Goal: Task Accomplishment & Management: Use online tool/utility

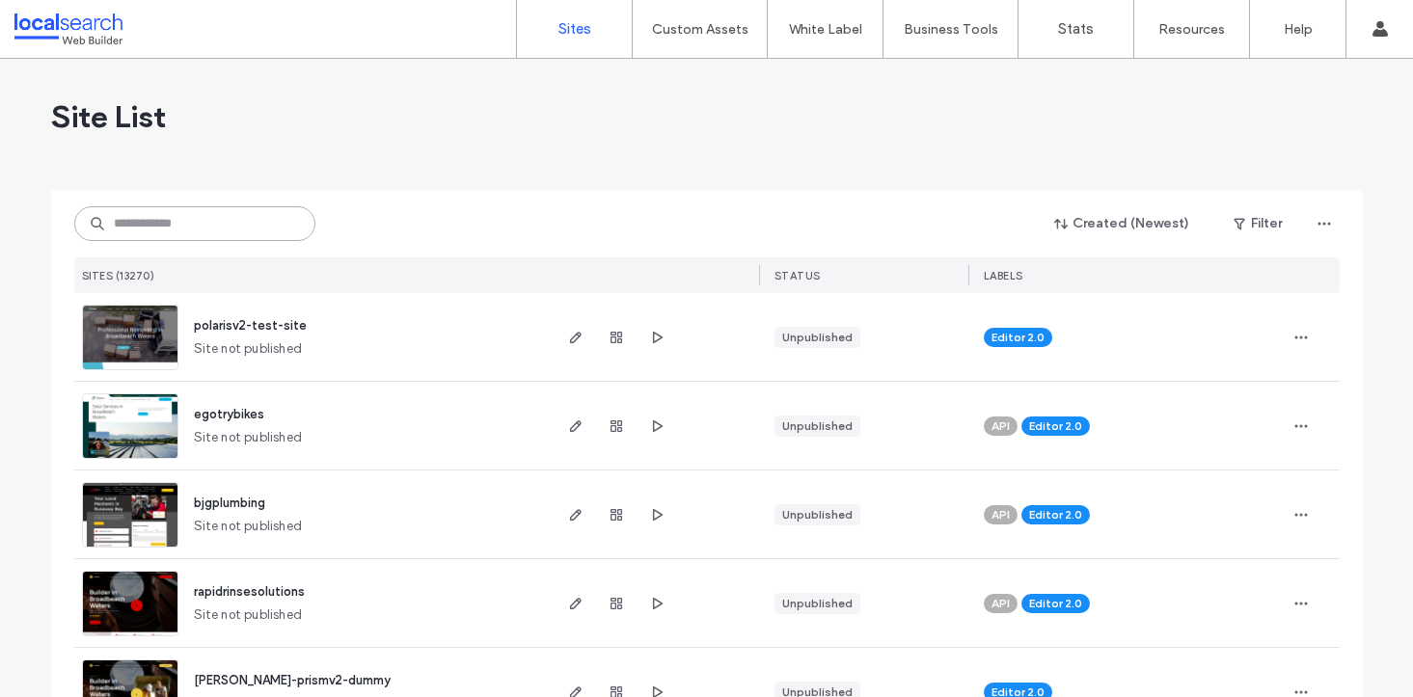
click at [196, 232] on input at bounding box center [194, 223] width 241 height 35
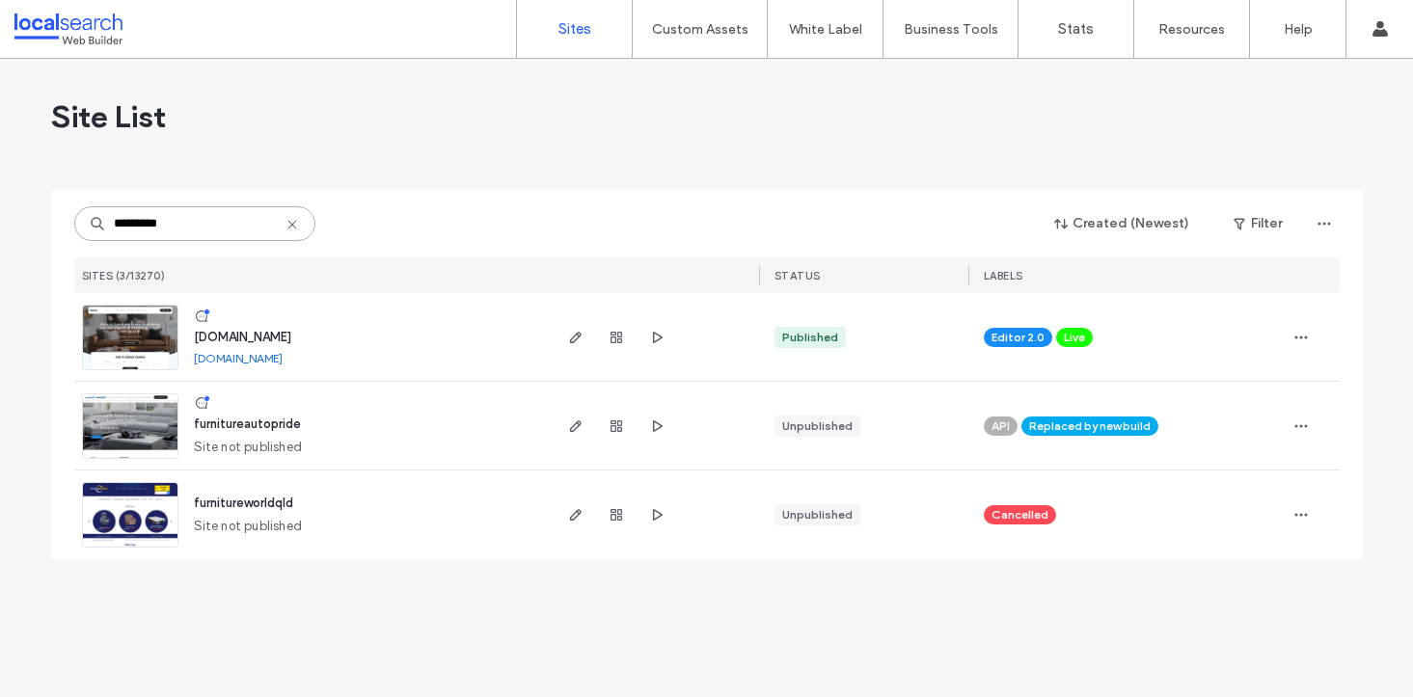
type input "*********"
click at [228, 338] on span "[DOMAIN_NAME]" at bounding box center [242, 337] width 97 height 14
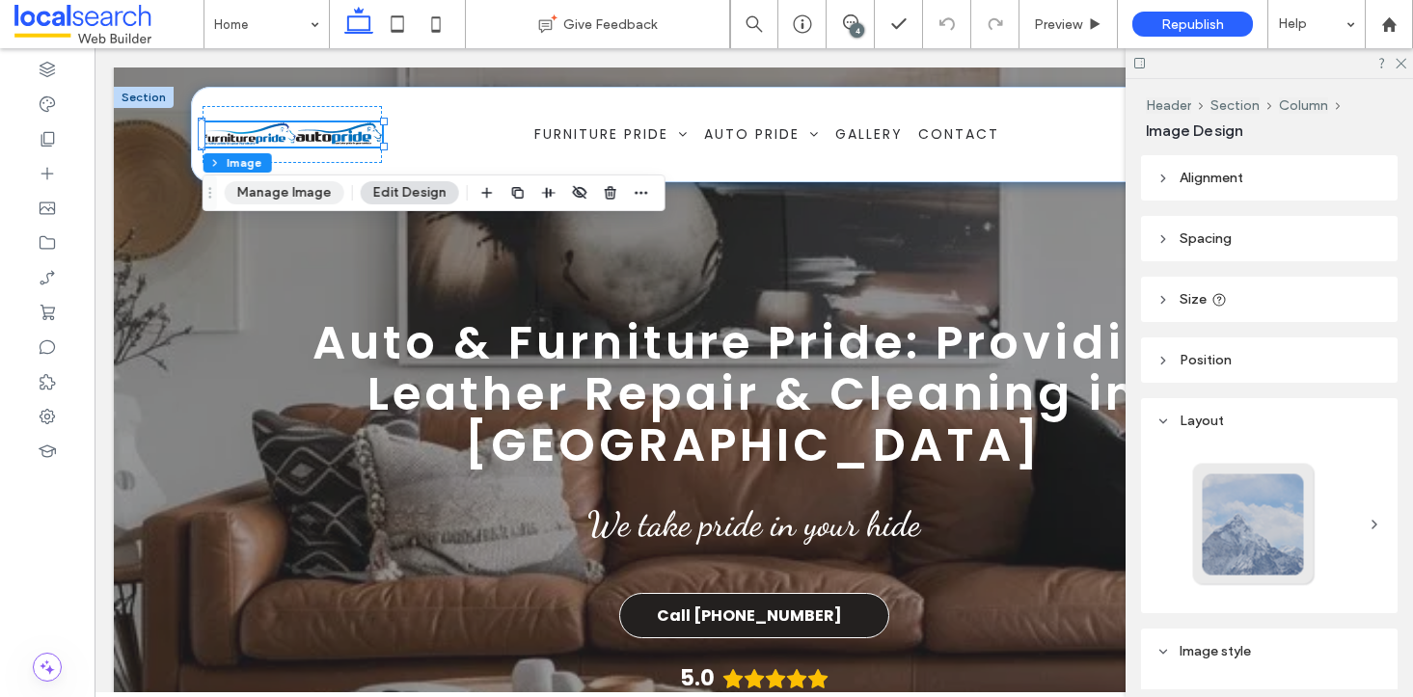
click at [293, 191] on button "Manage Image" at bounding box center [285, 192] width 120 height 23
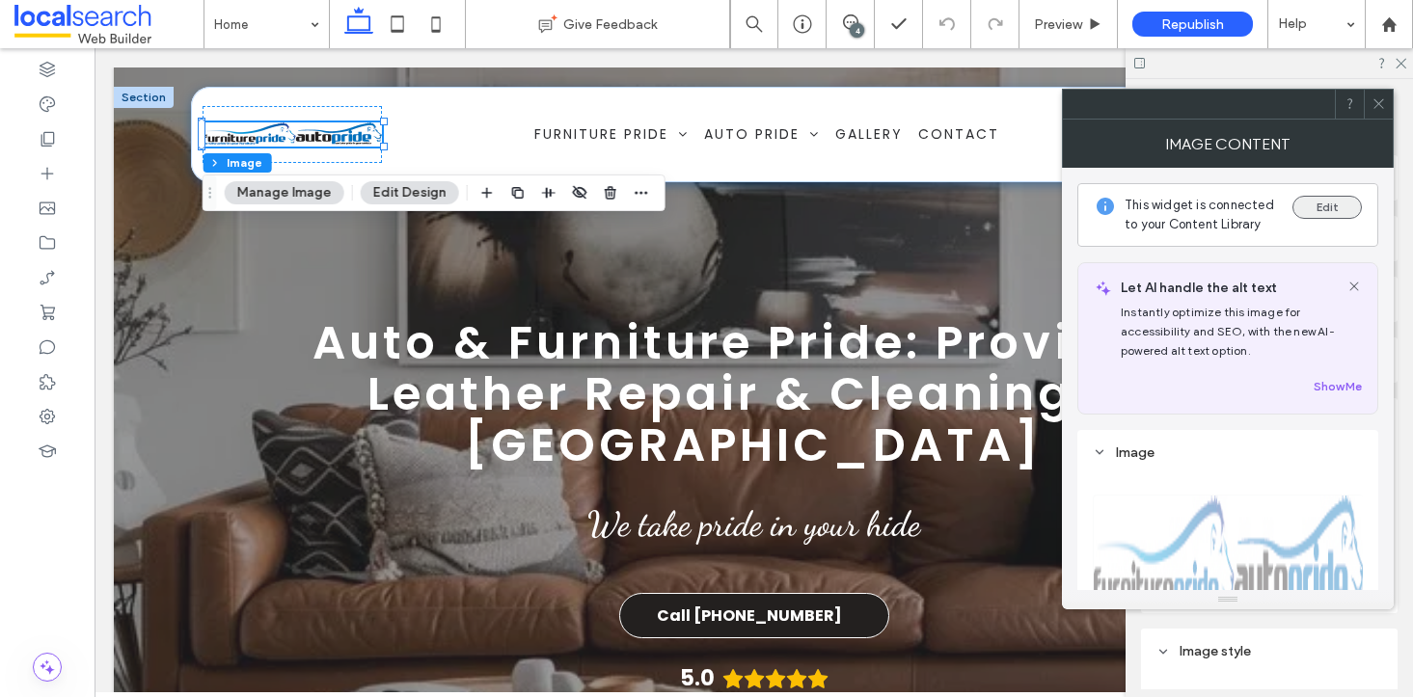
click at [1321, 208] on button "Edit" at bounding box center [1326, 207] width 69 height 23
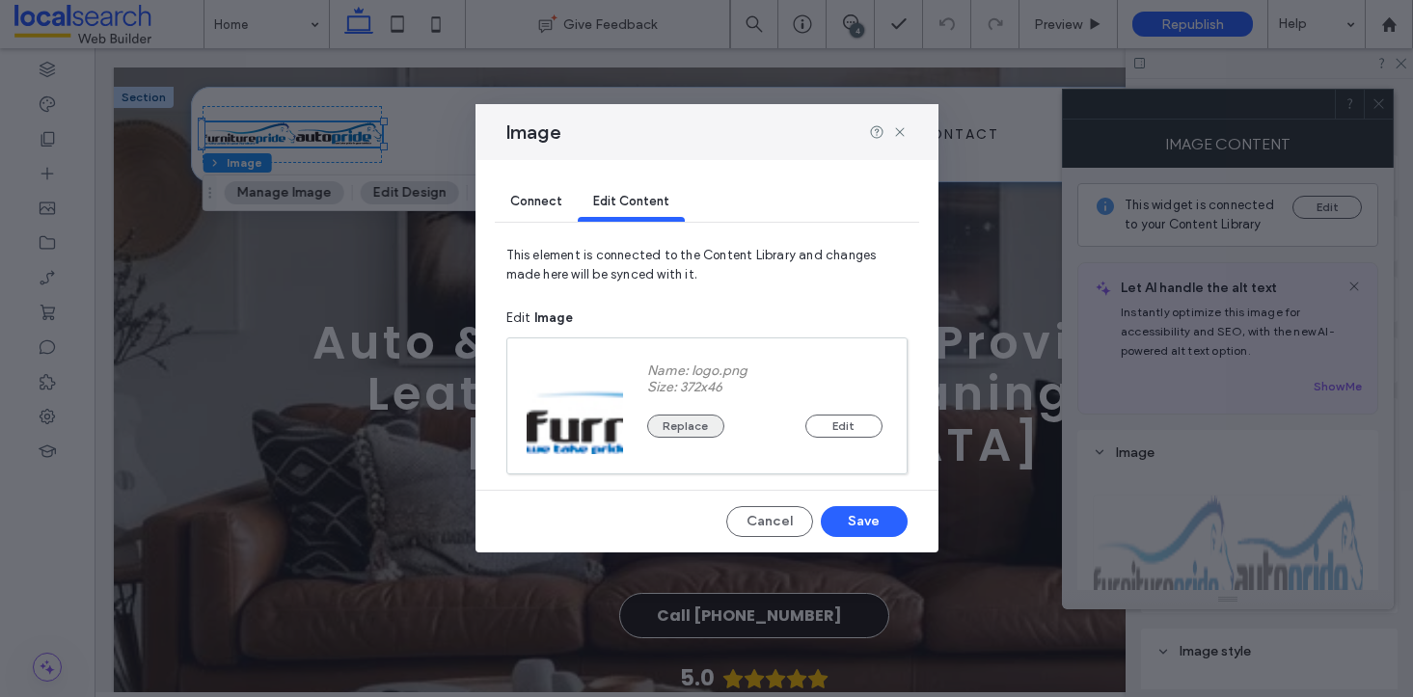
click at [687, 424] on button "Replace" at bounding box center [685, 426] width 77 height 23
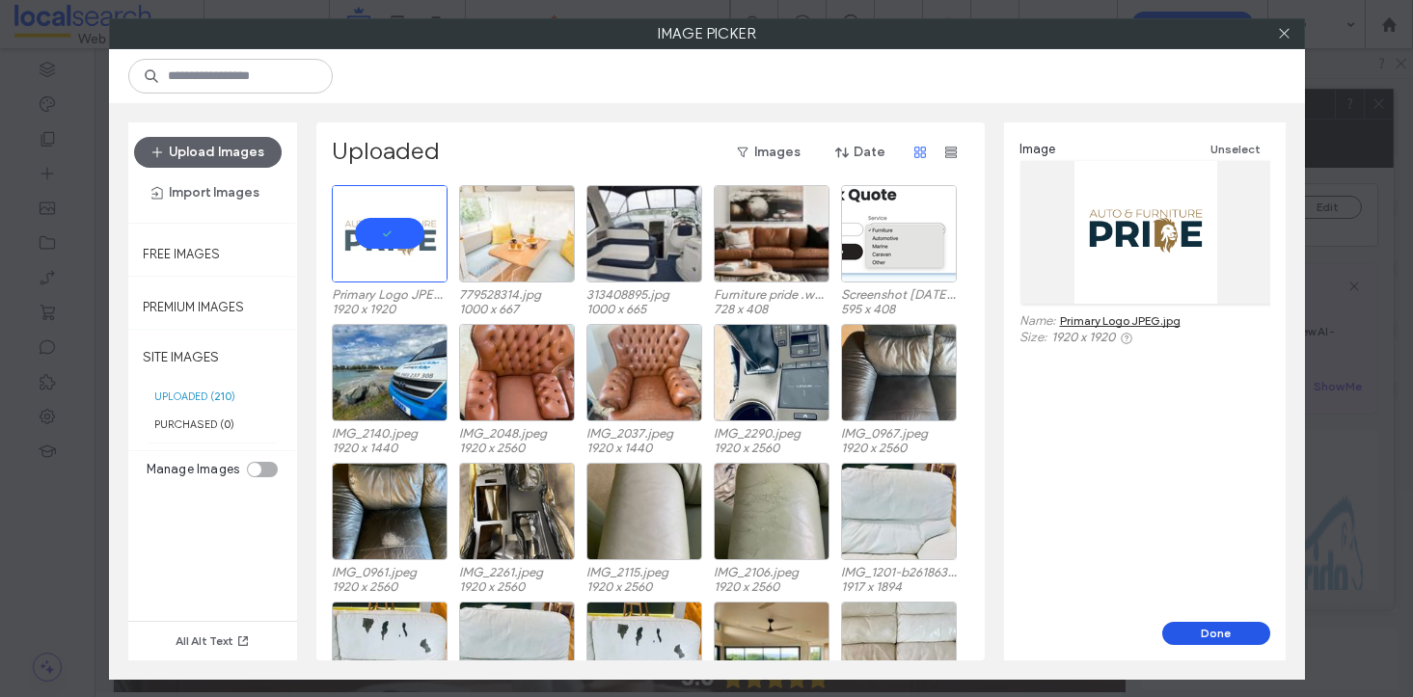
click at [1235, 631] on button "Done" at bounding box center [1216, 633] width 108 height 23
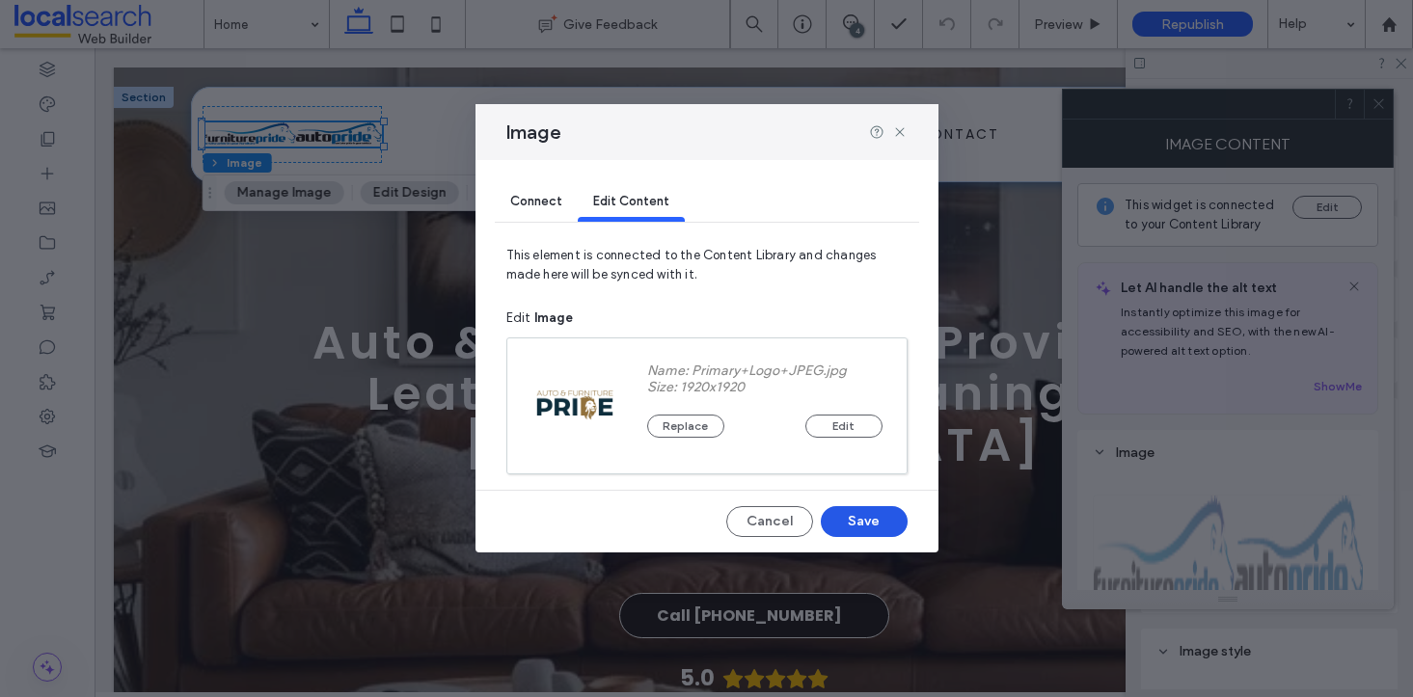
click at [867, 517] on button "Save" at bounding box center [864, 521] width 87 height 31
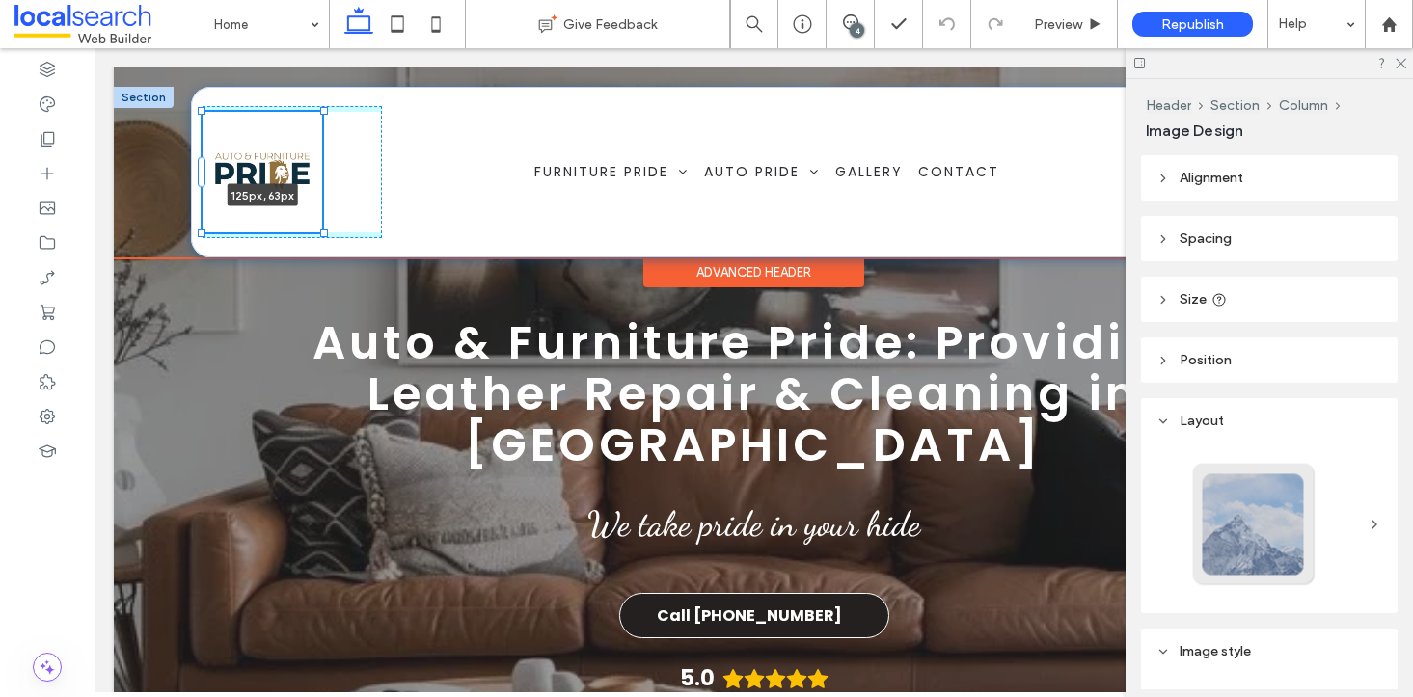
drag, startPoint x: 380, startPoint y: 289, endPoint x: 325, endPoint y: 216, distance: 91.6
click at [325, 216] on div "125px , 63px Home Furniture Pride Professional Cleaning Vinyl Repairs & Recolou…" at bounding box center [754, 172] width 1126 height 171
type input "***"
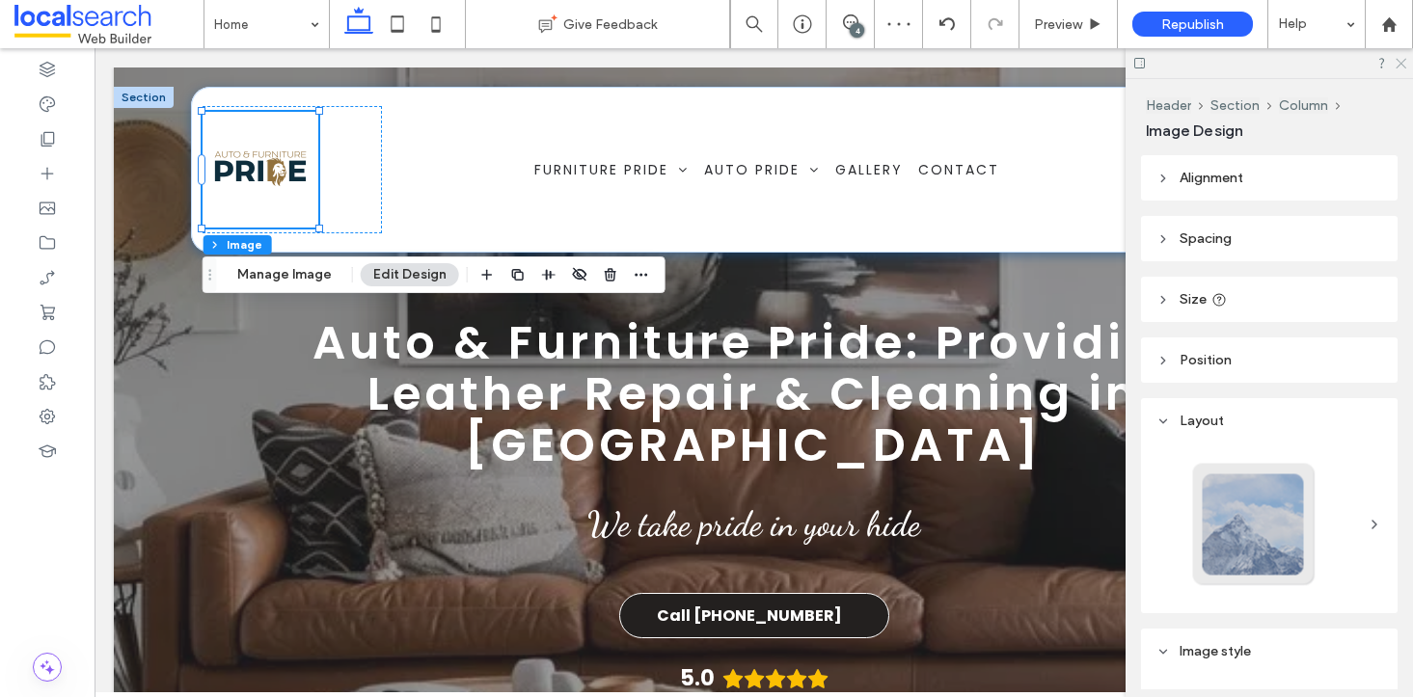
click at [1404, 66] on icon at bounding box center [1400, 62] width 13 height 13
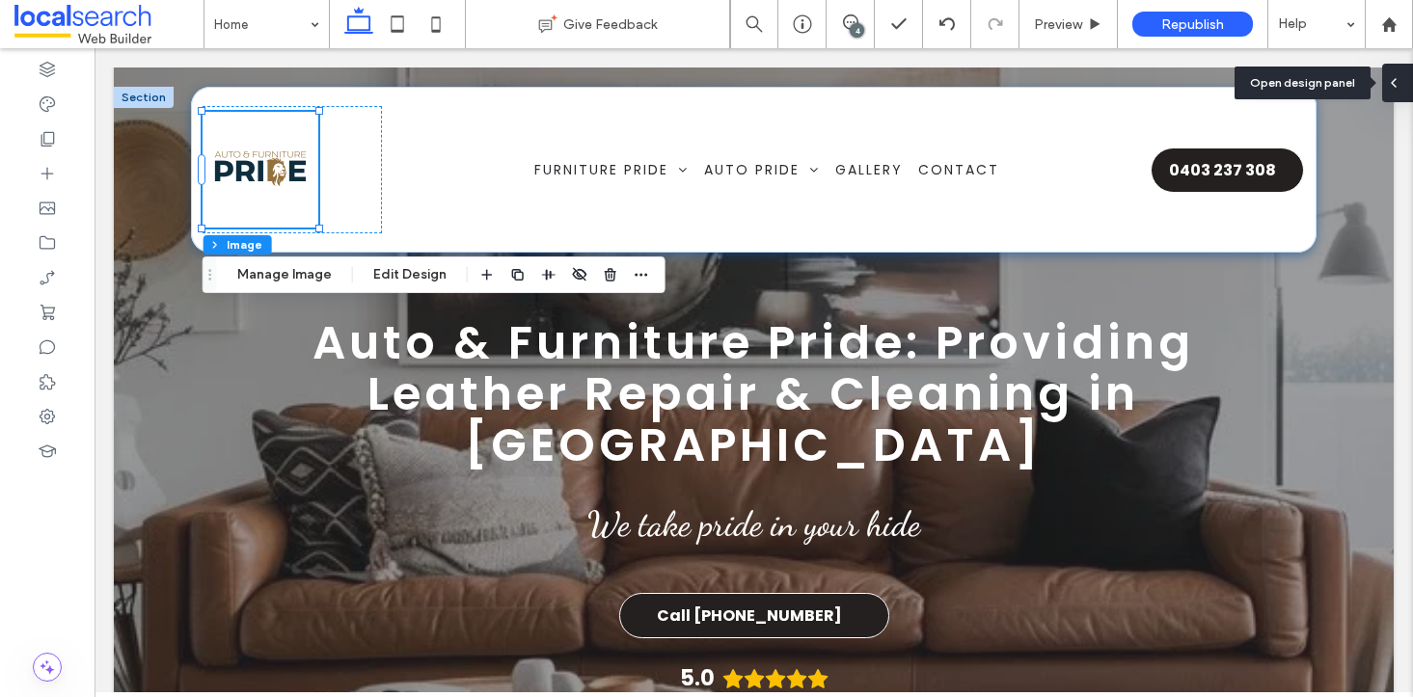
click at [1401, 76] on div at bounding box center [1397, 83] width 31 height 39
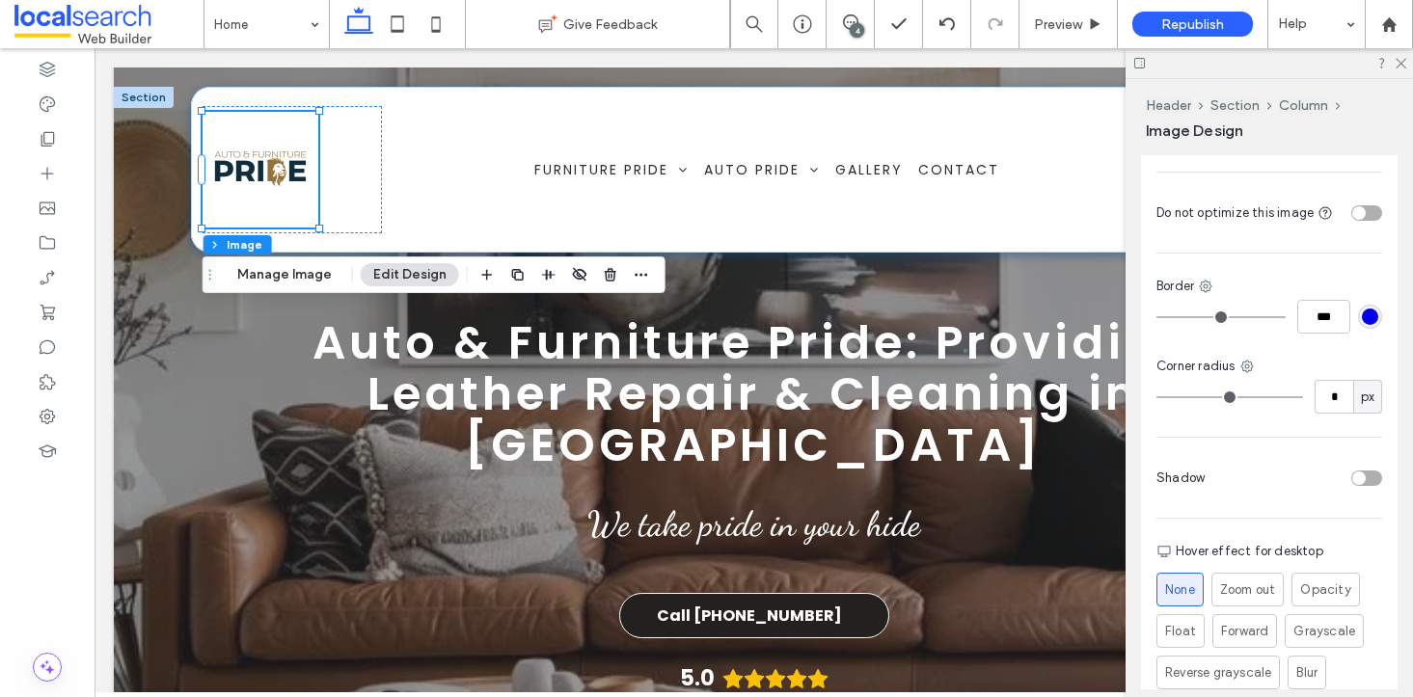
scroll to position [780, 0]
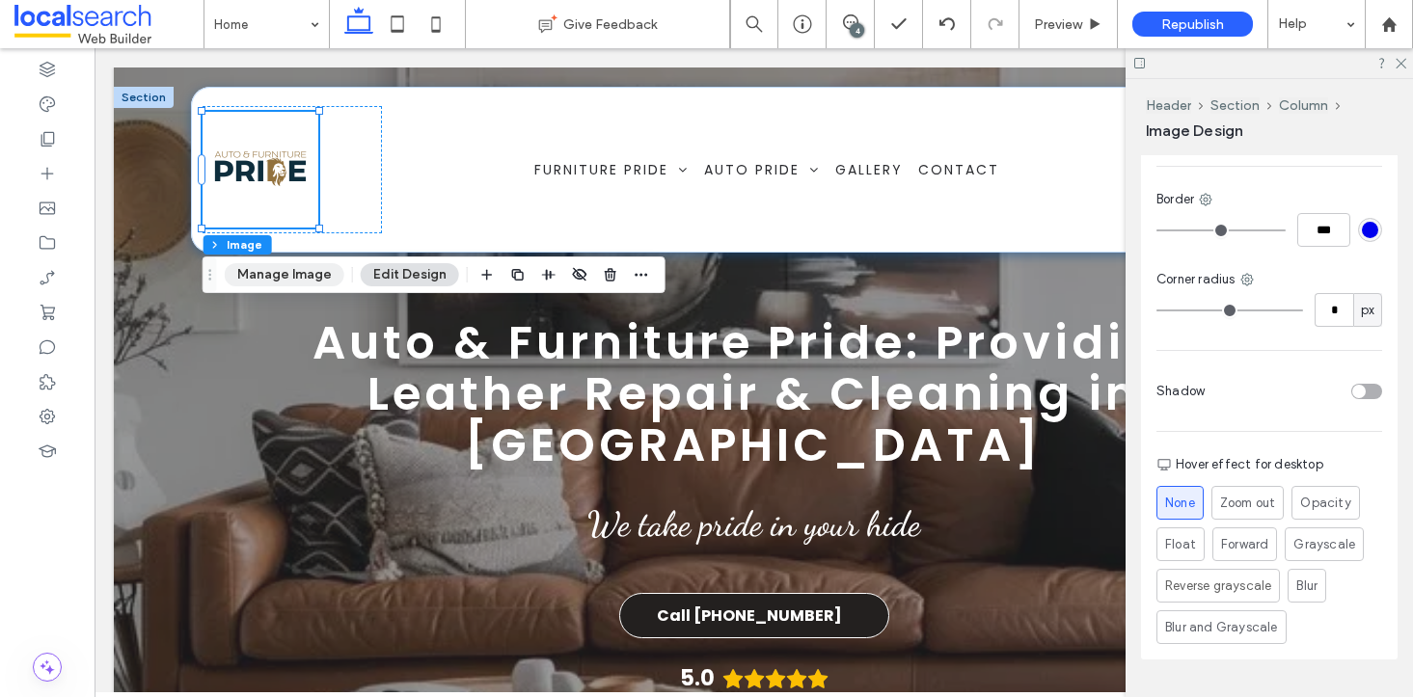
click at [298, 283] on button "Manage Image" at bounding box center [285, 274] width 120 height 23
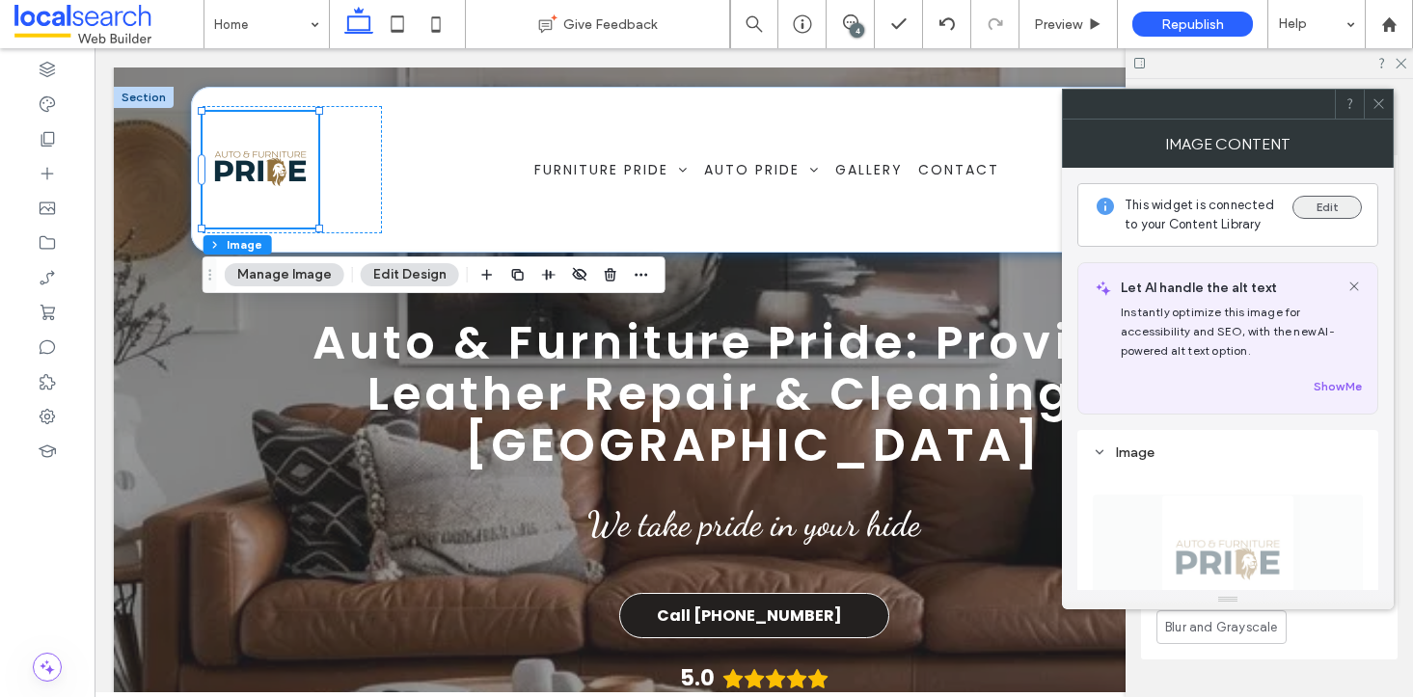
click at [1320, 211] on button "Edit" at bounding box center [1326, 207] width 69 height 23
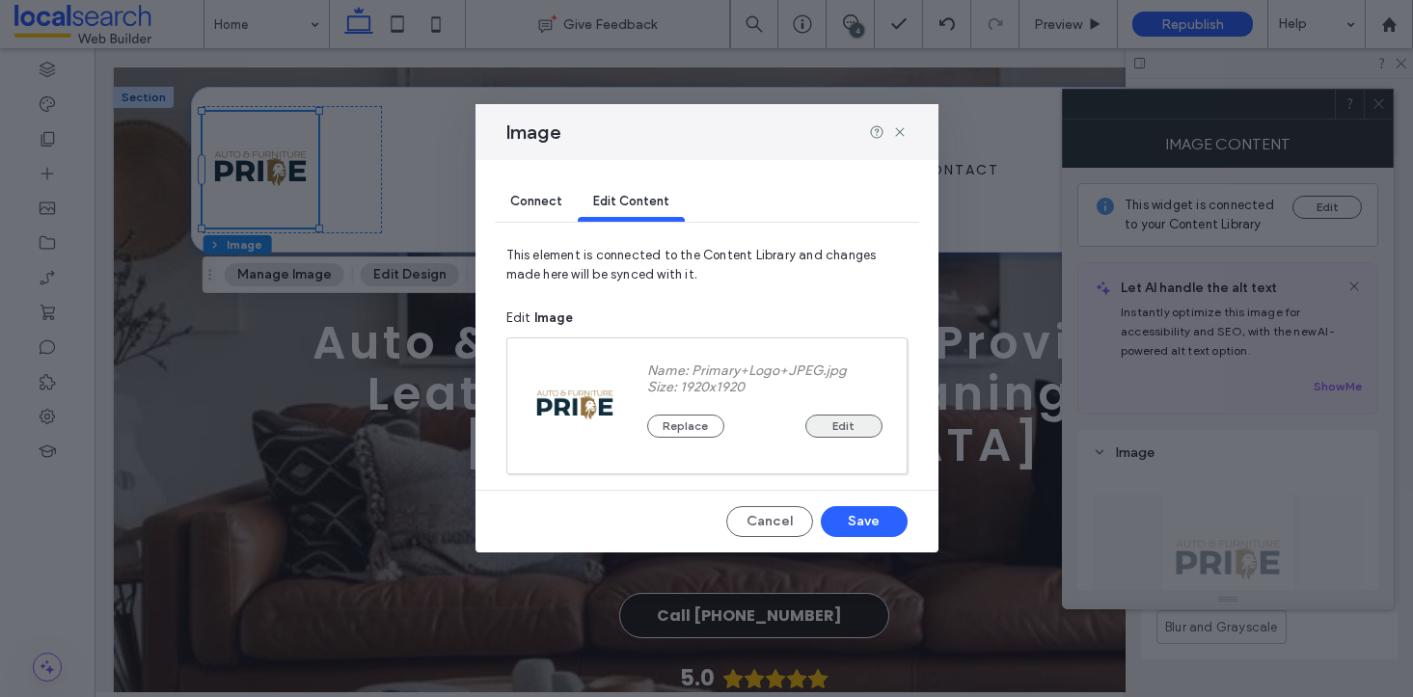
click at [829, 428] on button "Edit" at bounding box center [843, 426] width 77 height 23
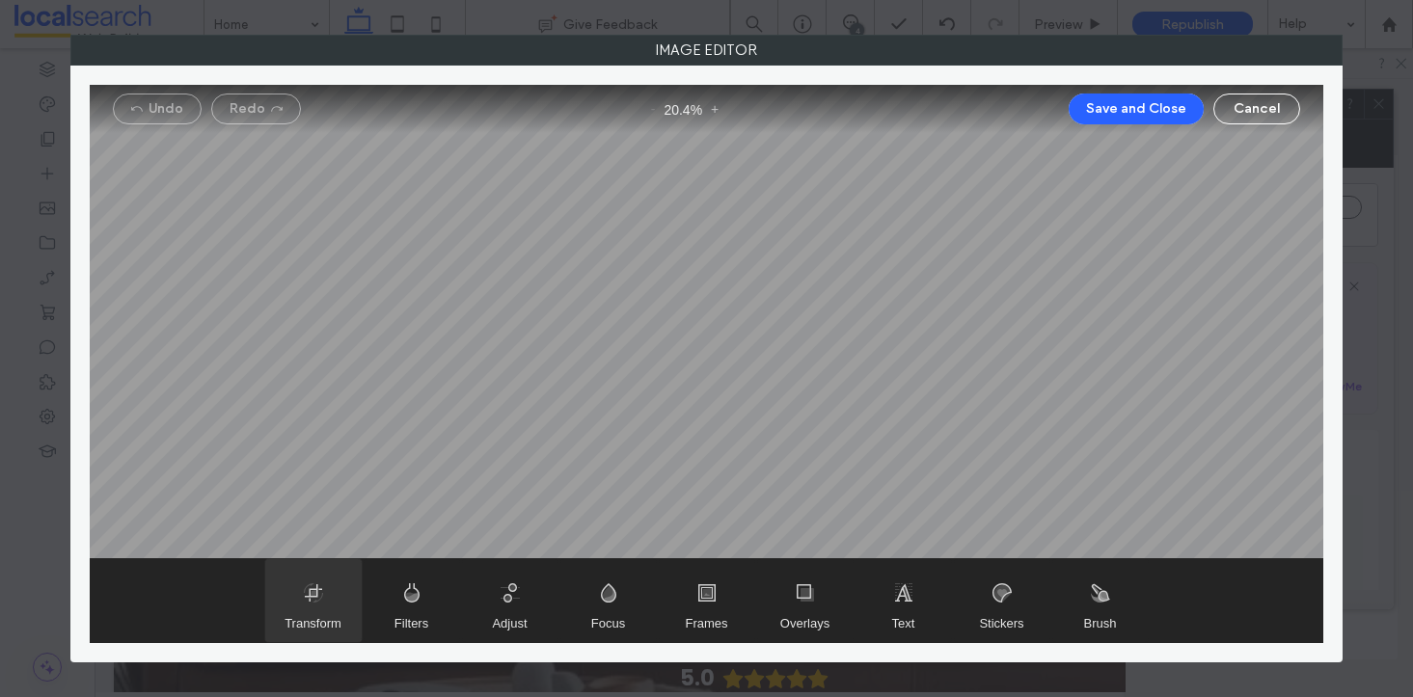
click at [311, 604] on span "Transform" at bounding box center [313, 600] width 96 height 83
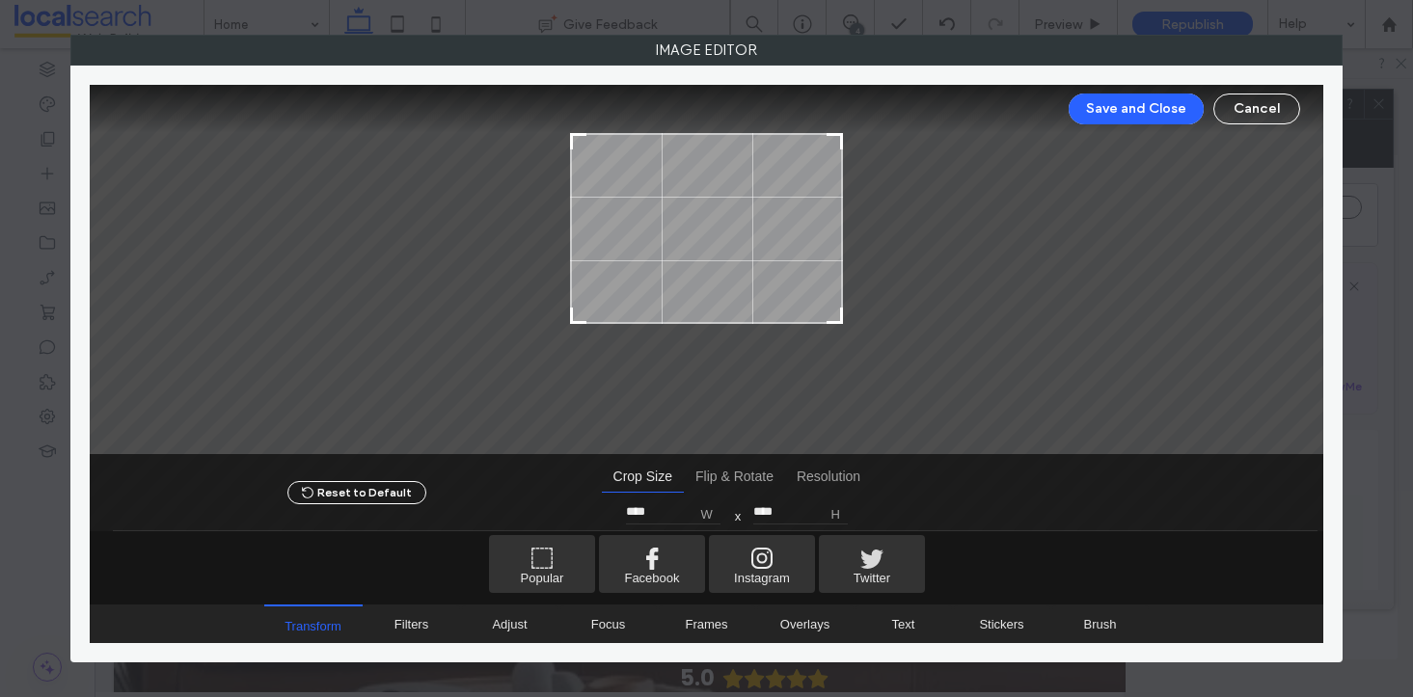
type input "****"
drag, startPoint x: 836, startPoint y: 402, endPoint x: 845, endPoint y: 315, distance: 87.2
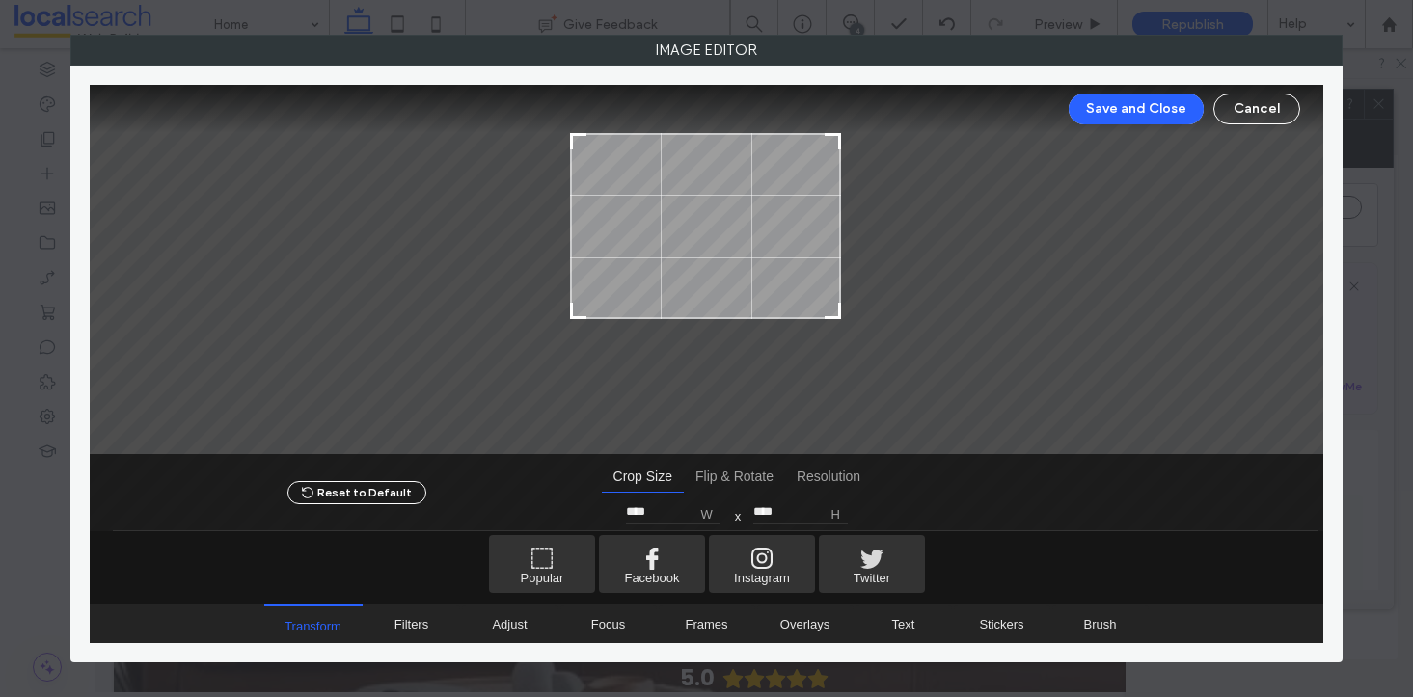
click at [845, 315] on div at bounding box center [707, 269] width 1234 height 369
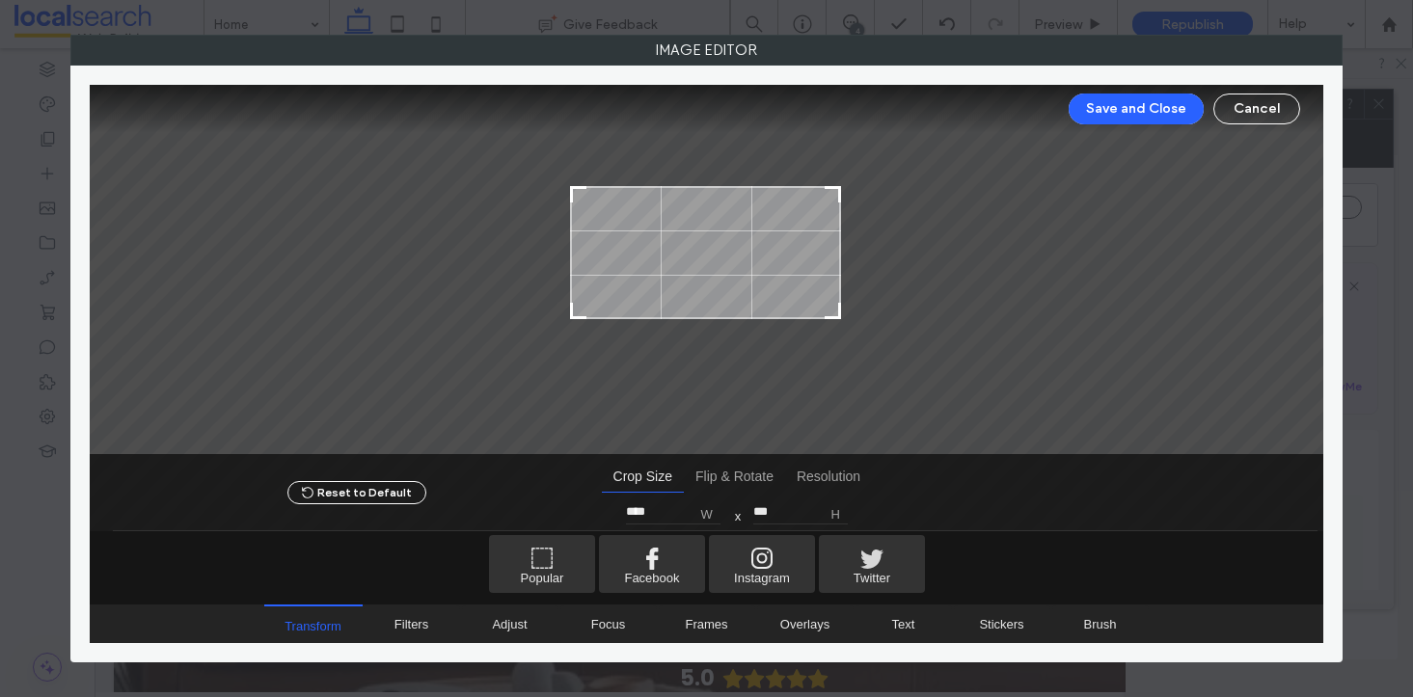
type input "***"
type input "****"
drag, startPoint x: 834, startPoint y: 136, endPoint x: 833, endPoint y: 217, distance: 81.0
click at [833, 217] on div at bounding box center [831, 222] width 23 height 23
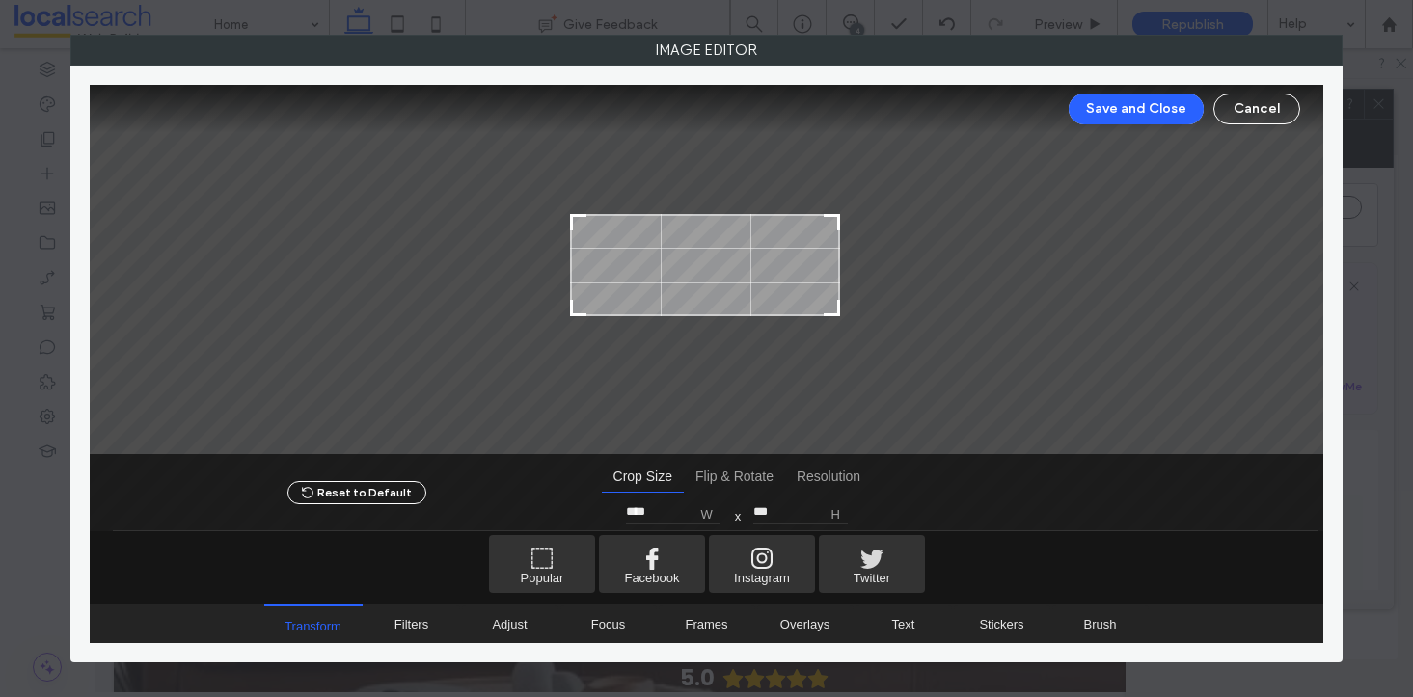
type input "***"
click at [835, 311] on div at bounding box center [831, 306] width 23 height 23
click at [1121, 109] on button "Save and Close" at bounding box center [1136, 109] width 135 height 31
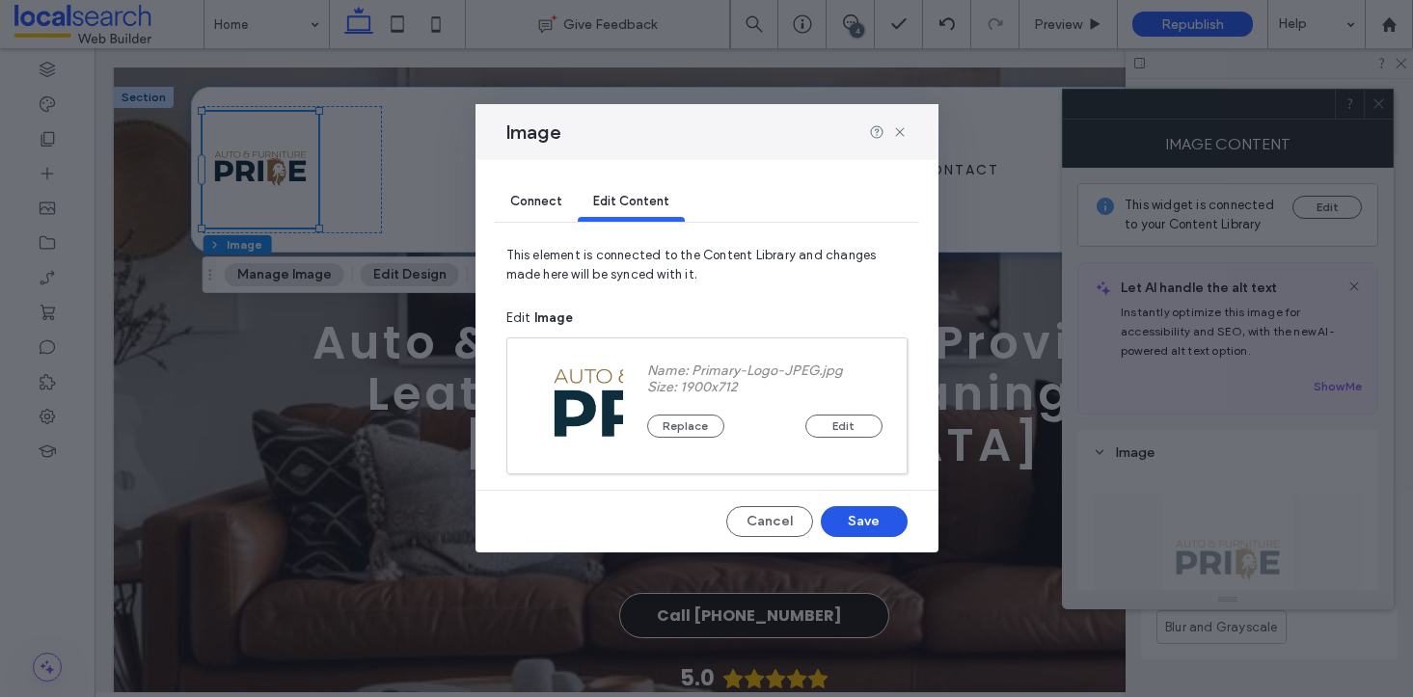
click at [856, 531] on button "Save" at bounding box center [864, 521] width 87 height 31
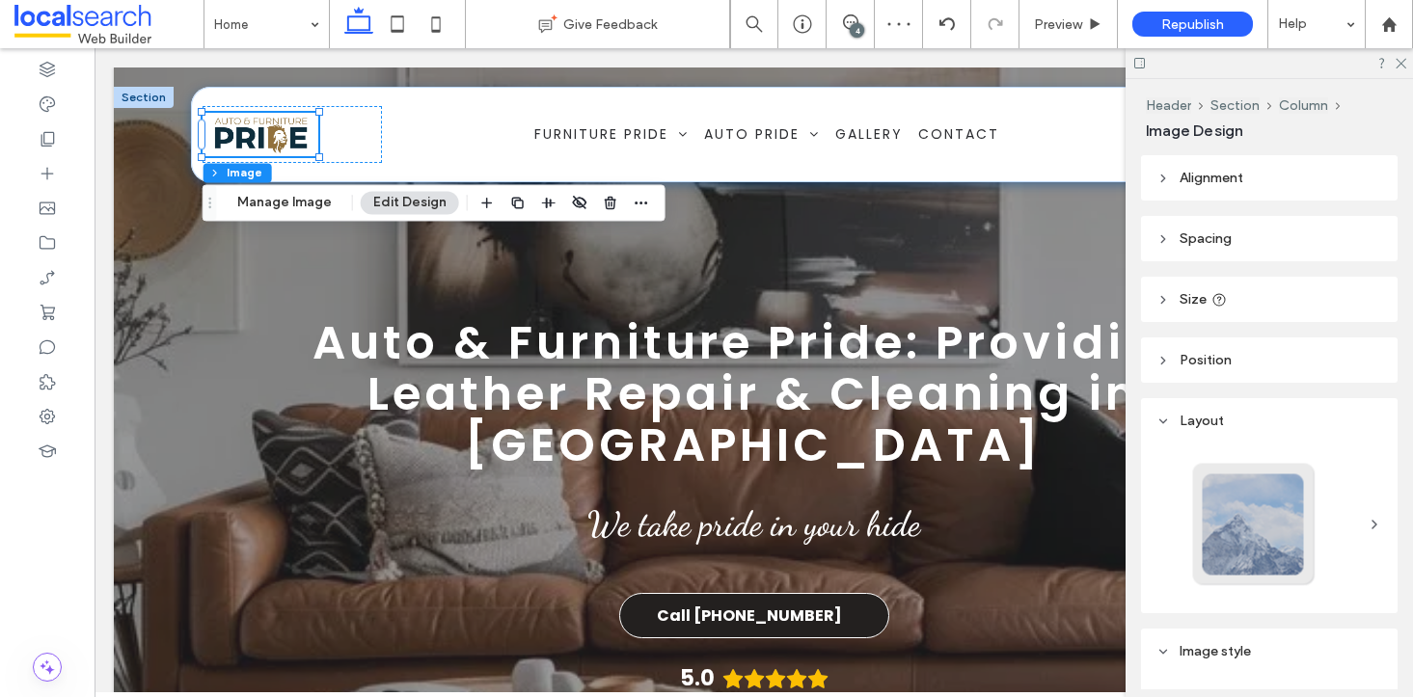
scroll to position [0, 0]
click at [1397, 66] on icon at bounding box center [1400, 62] width 13 height 13
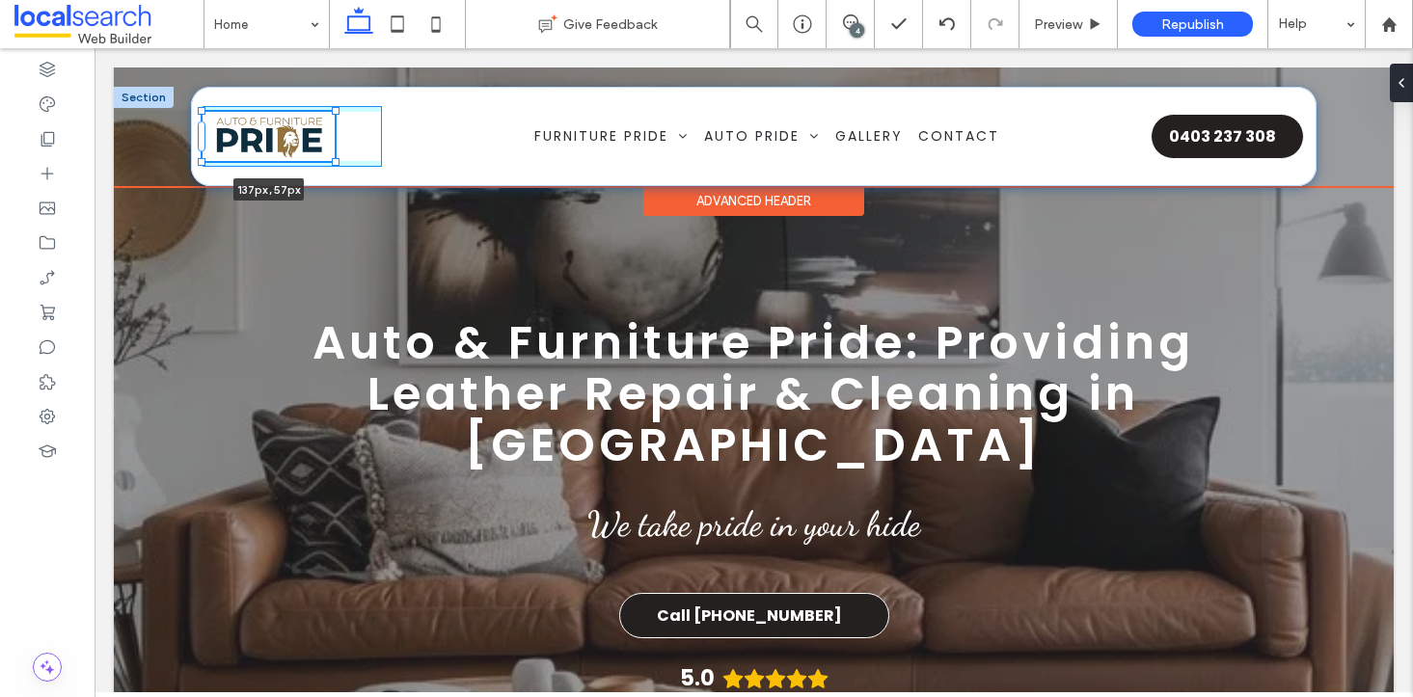
drag, startPoint x: 320, startPoint y: 154, endPoint x: 343, endPoint y: 156, distance: 23.2
click at [343, 156] on div "137px , 57px Home Furniture Pride Professional Cleaning Vinyl Repairs & Recolou…" at bounding box center [754, 136] width 1126 height 99
type input "***"
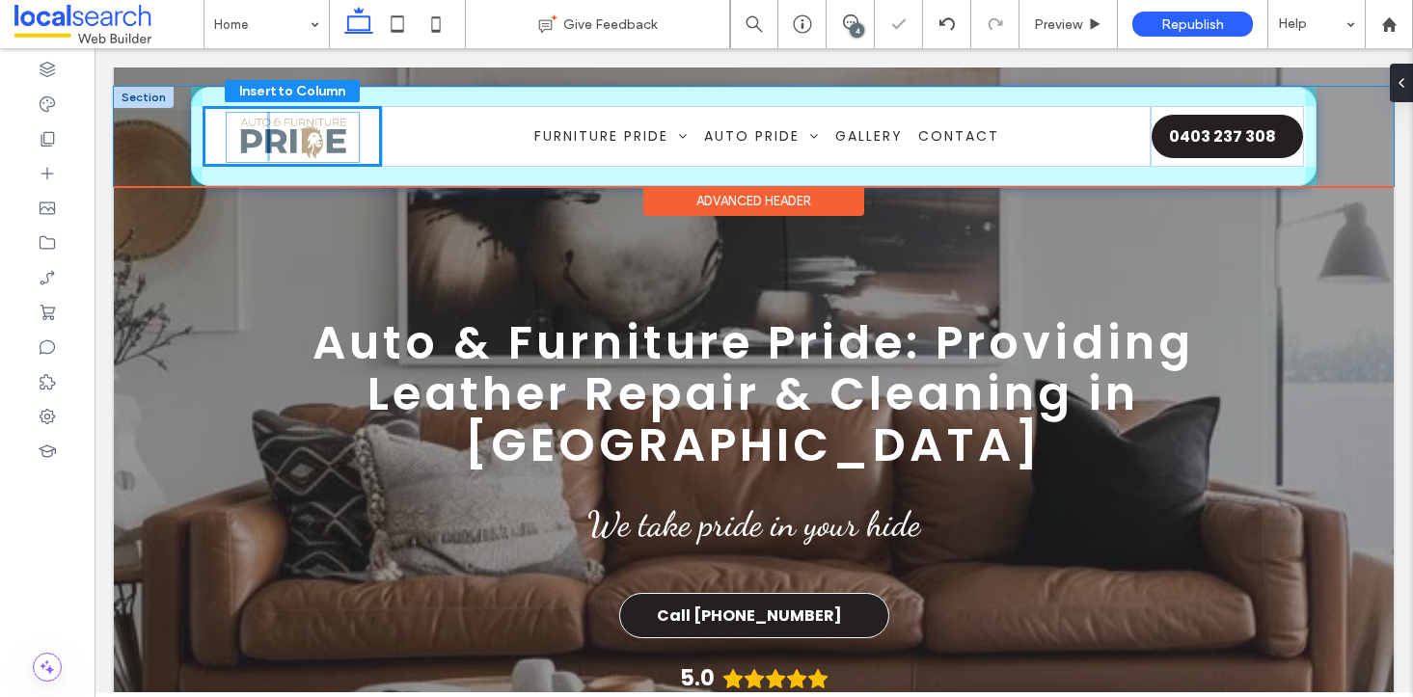
drag, startPoint x: 276, startPoint y: 132, endPoint x: 301, endPoint y: 133, distance: 25.1
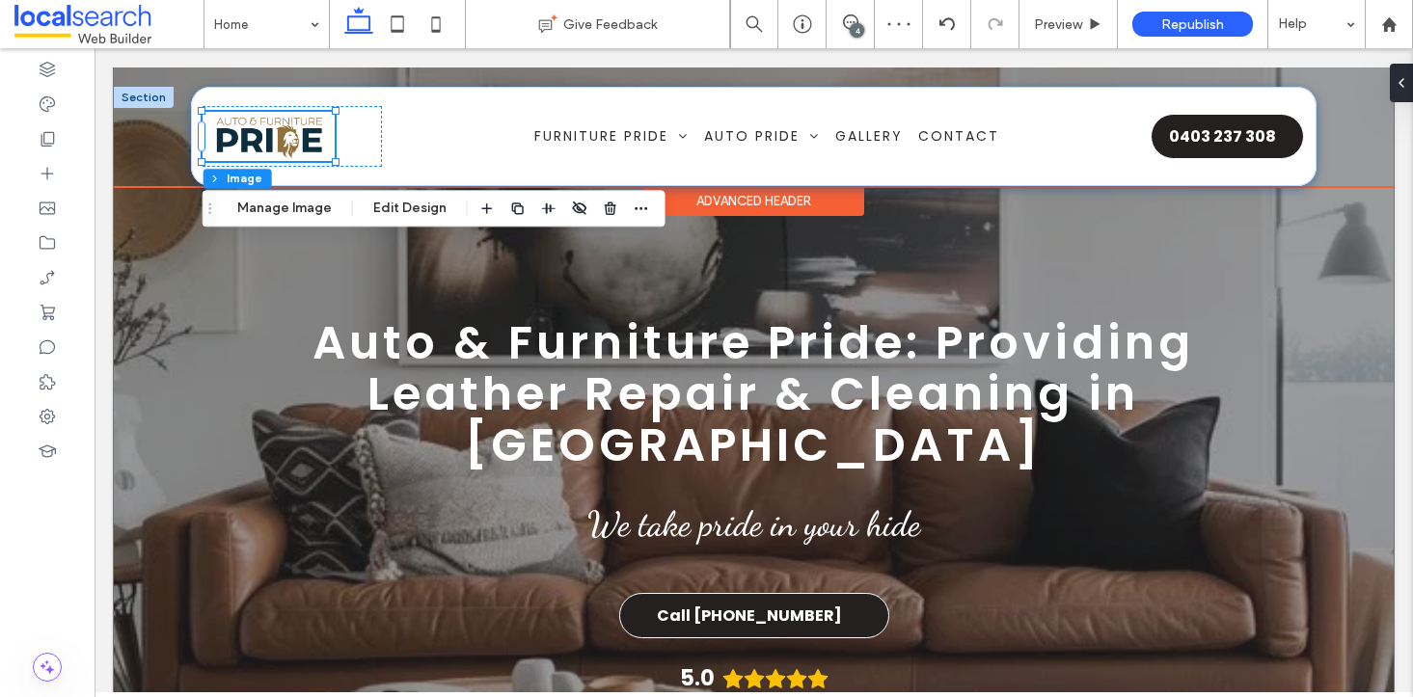
click at [257, 273] on div "Auto & Furniture Pride: Providing Leather Repair & Cleaning in [GEOGRAPHIC_DATA…" at bounding box center [754, 496] width 1157 height 856
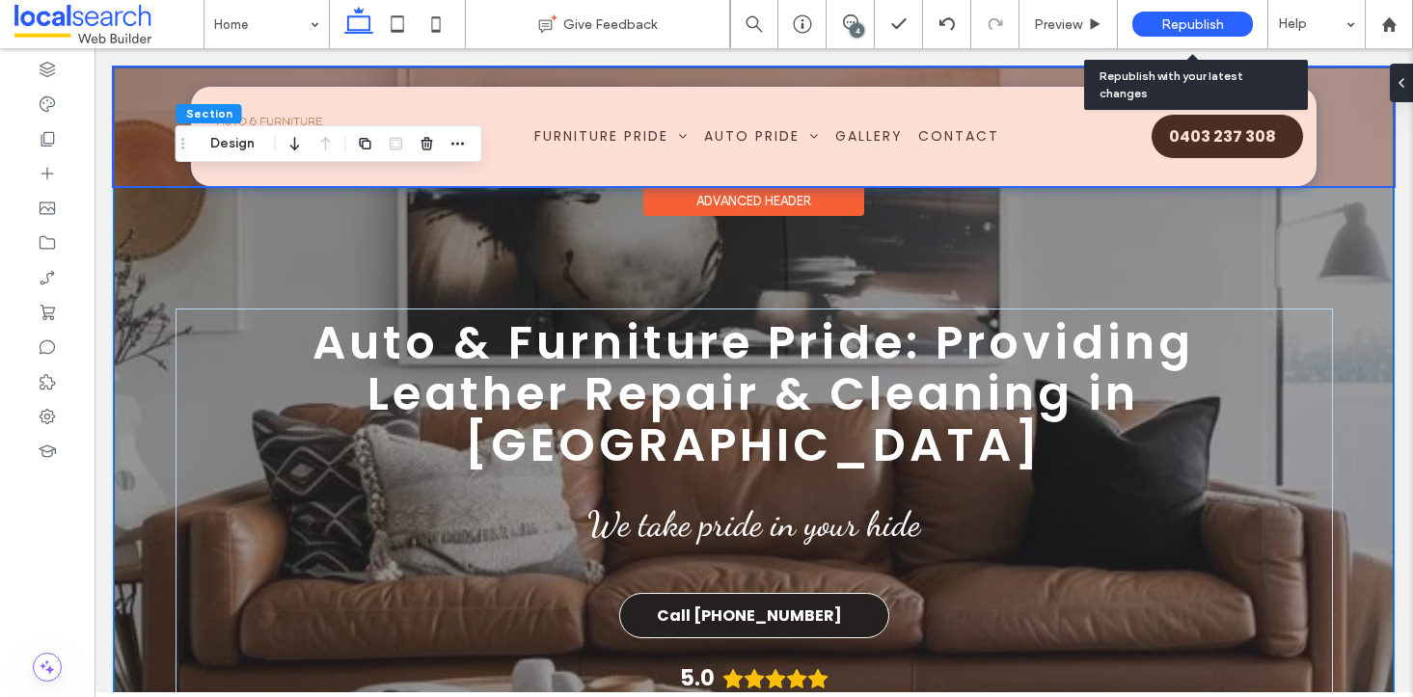
click at [1169, 16] on span "Republish" at bounding box center [1192, 24] width 63 height 16
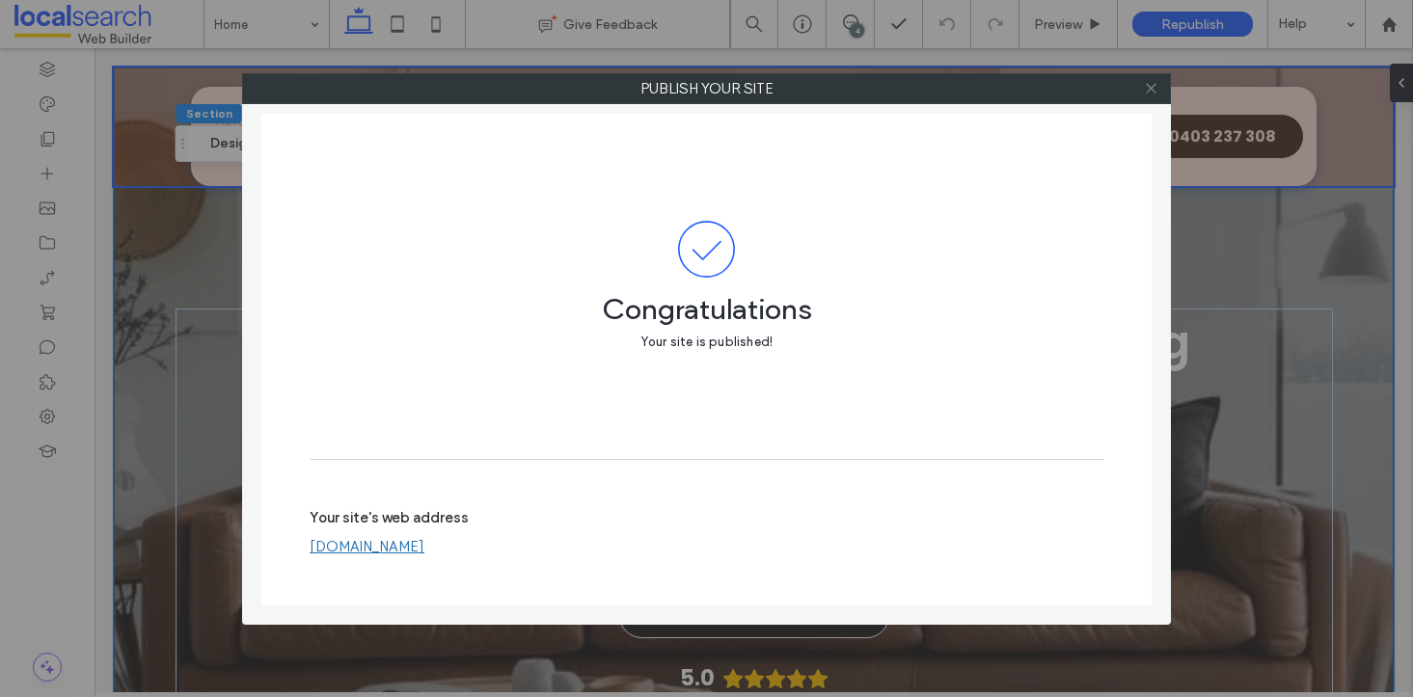
click at [1151, 89] on use at bounding box center [1151, 89] width 10 height 10
